Goal: Information Seeking & Learning: Learn about a topic

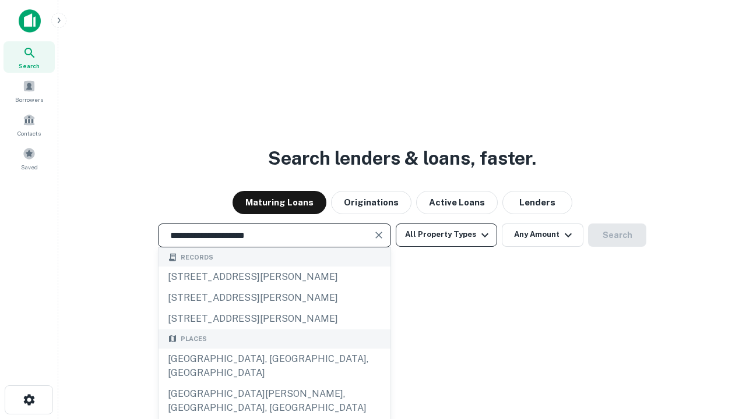
type input "**********"
click at [446, 235] on button "All Property Types" at bounding box center [446, 235] width 101 height 23
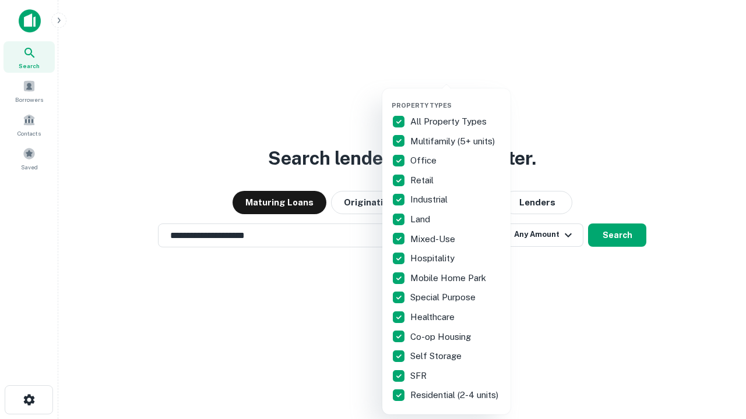
click at [456, 98] on button "button" at bounding box center [455, 98] width 128 height 1
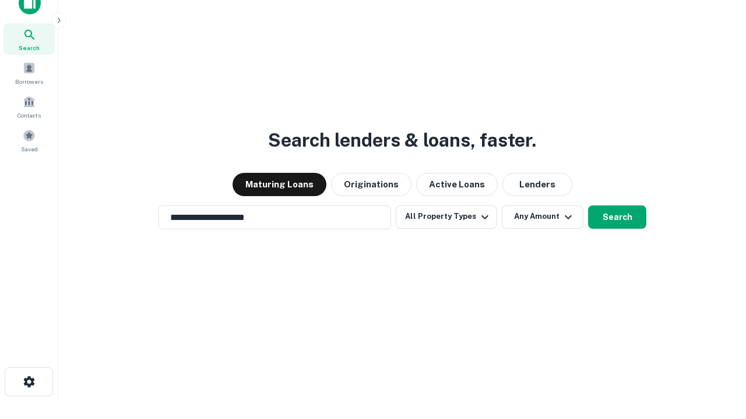
scroll to position [7, 140]
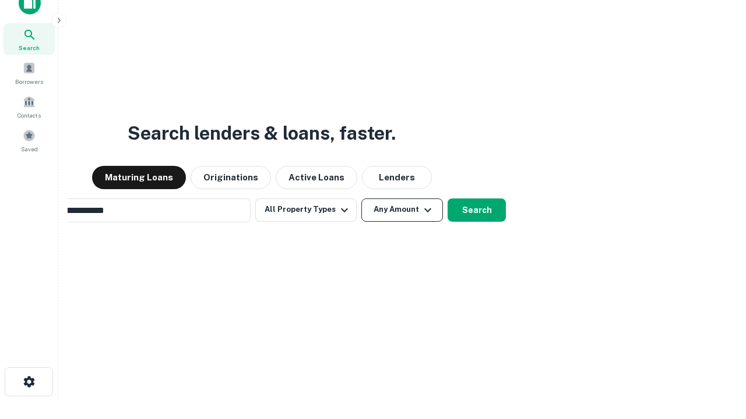
click at [361, 199] on button "Any Amount" at bounding box center [402, 210] width 82 height 23
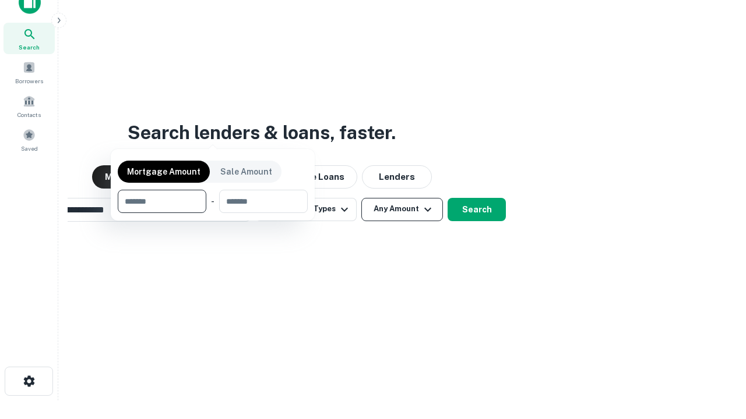
scroll to position [84, 330]
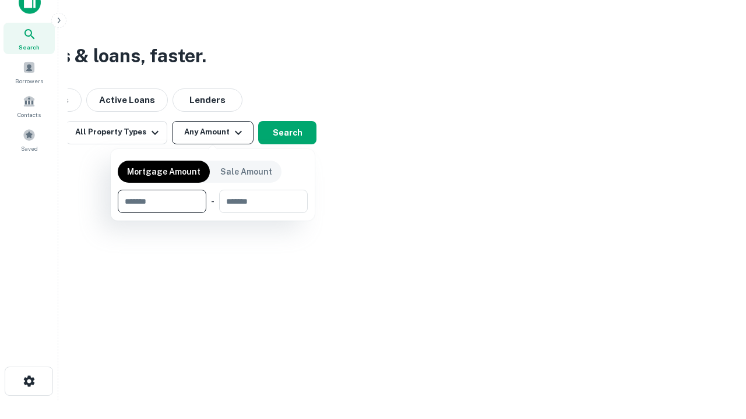
type input "*******"
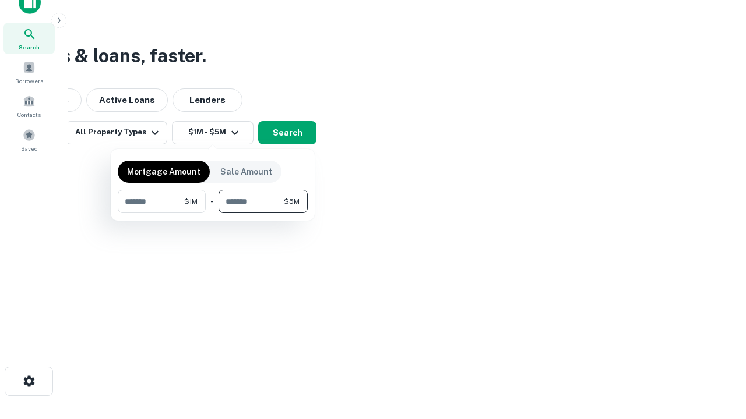
type input "*******"
click at [213, 213] on button "button" at bounding box center [213, 213] width 190 height 1
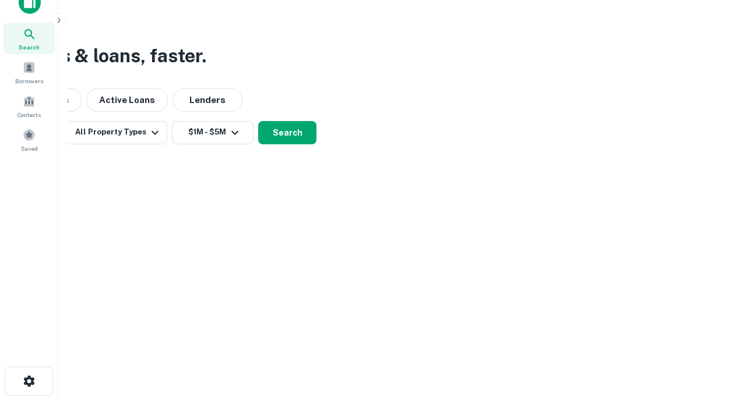
scroll to position [7, 215]
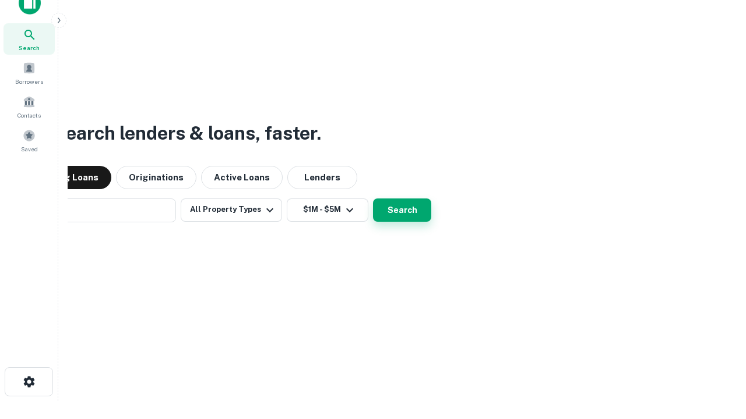
click at [373, 199] on button "Search" at bounding box center [402, 210] width 58 height 23
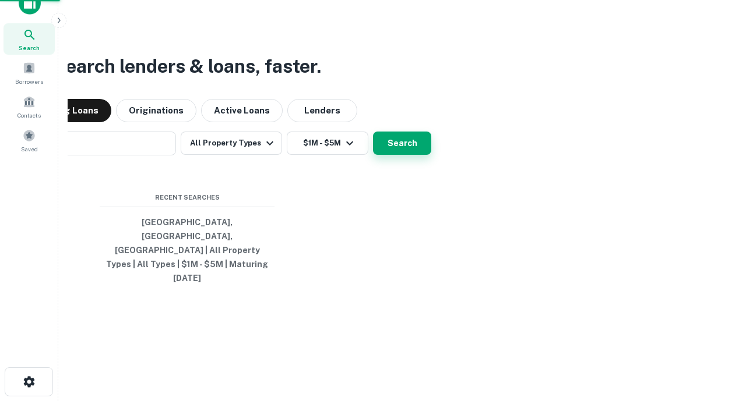
scroll to position [31, 330]
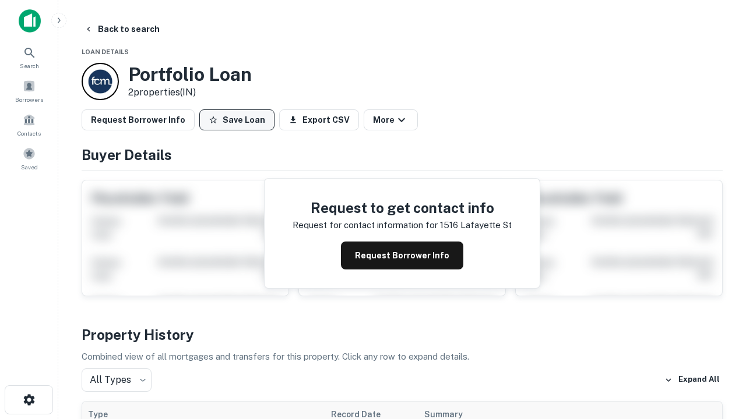
click at [237, 120] on button "Save Loan" at bounding box center [236, 120] width 75 height 21
click at [239, 120] on button "Save Loan" at bounding box center [236, 120] width 75 height 21
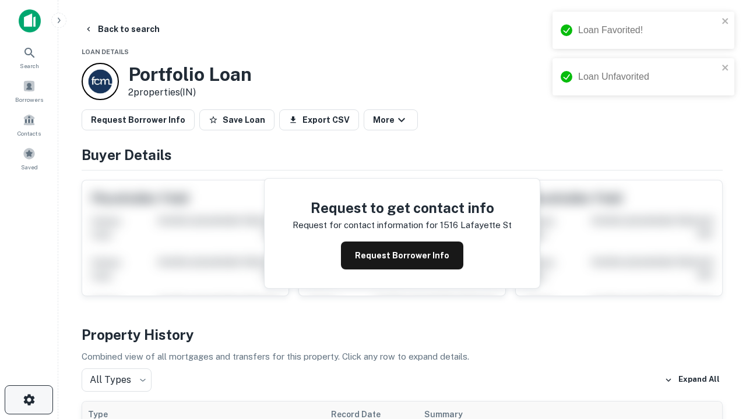
click at [29, 400] on icon "button" at bounding box center [29, 400] width 14 height 14
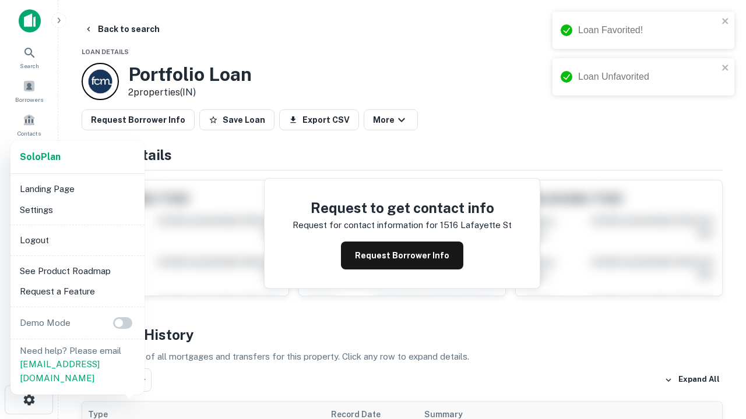
click at [77, 240] on li "Logout" at bounding box center [77, 240] width 125 height 21
